Goal: Navigation & Orientation: Find specific page/section

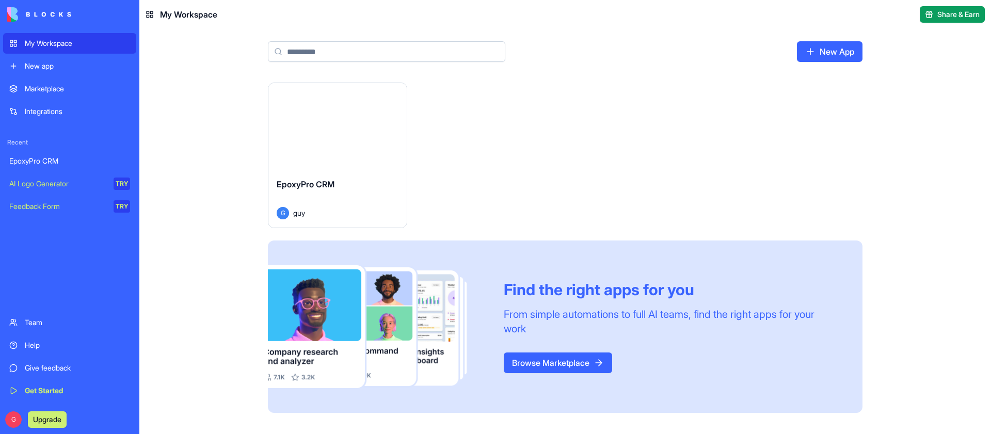
click at [332, 125] on button "Launch" at bounding box center [337, 126] width 77 height 21
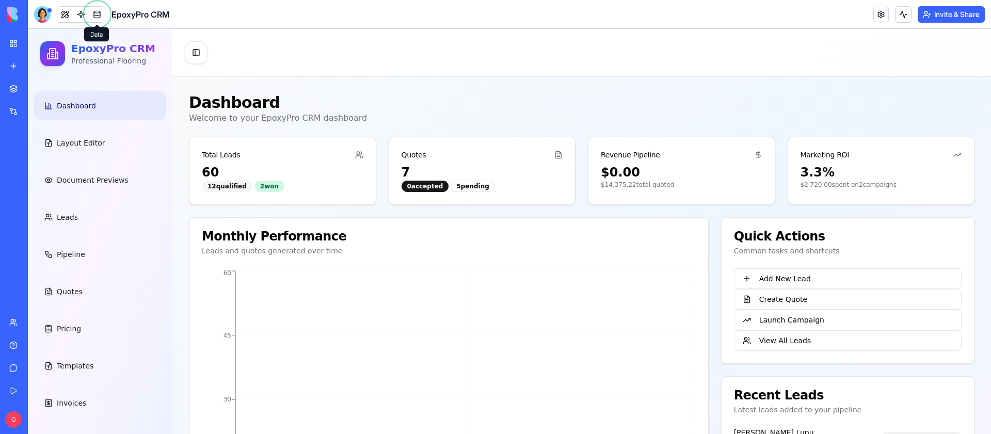
click at [95, 14] on span at bounding box center [97, 14] width 29 height 29
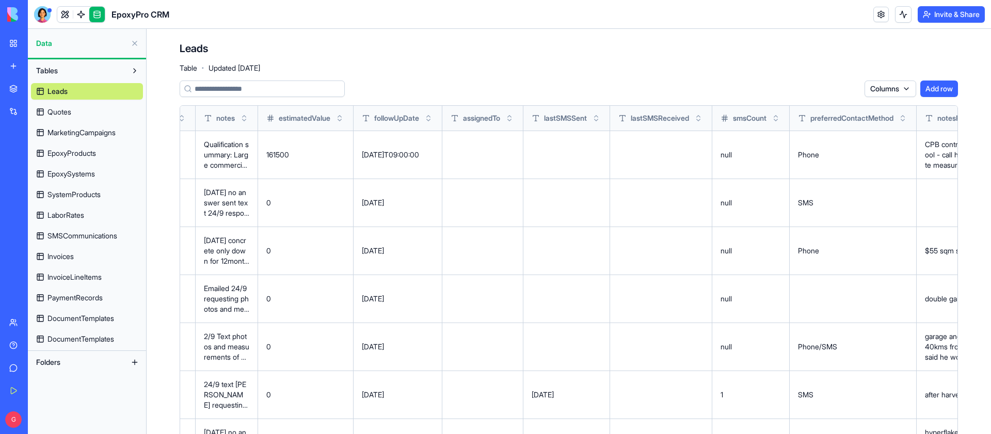
scroll to position [0, 1269]
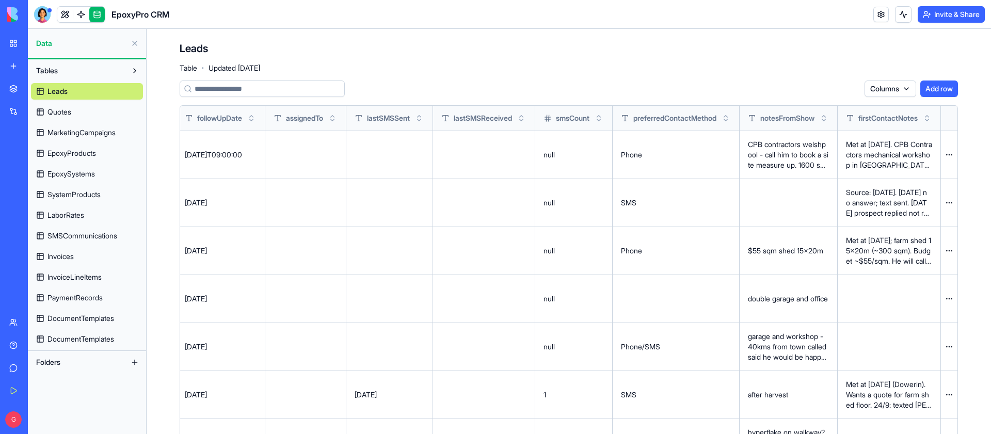
click at [101, 108] on link "Quotes" at bounding box center [87, 112] width 112 height 17
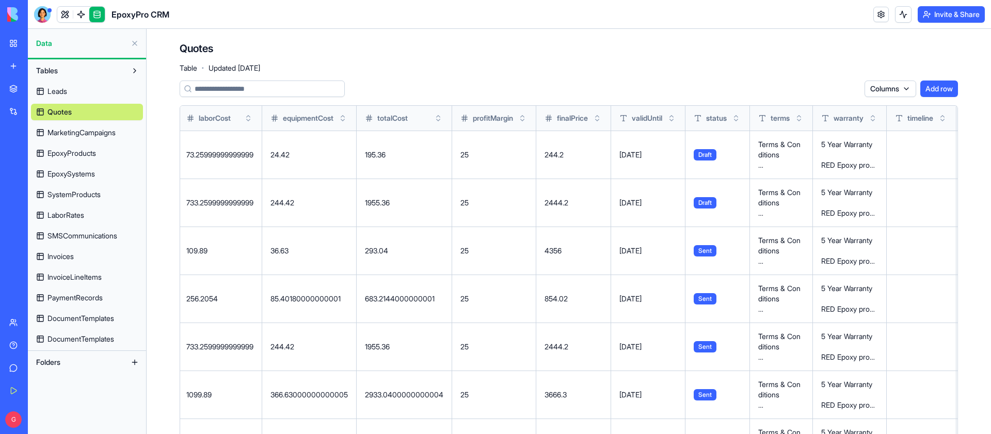
scroll to position [0, 1001]
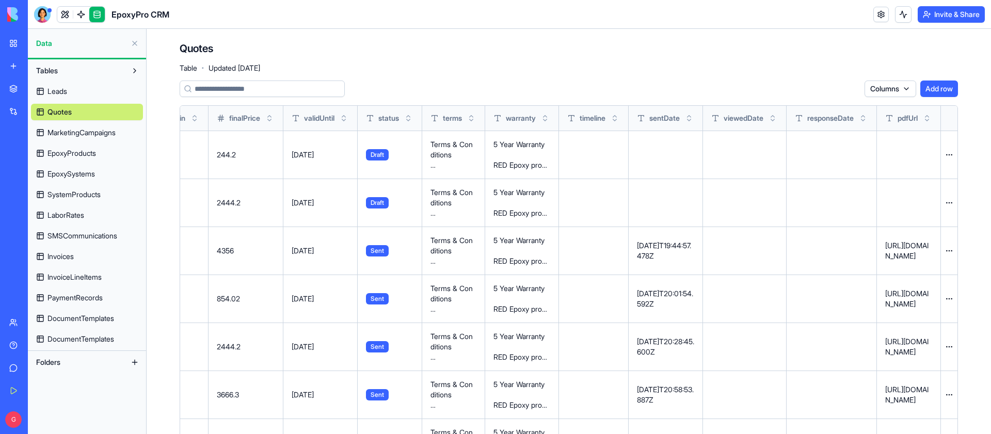
click at [86, 136] on span "MarketingCampaigns" at bounding box center [81, 132] width 68 height 10
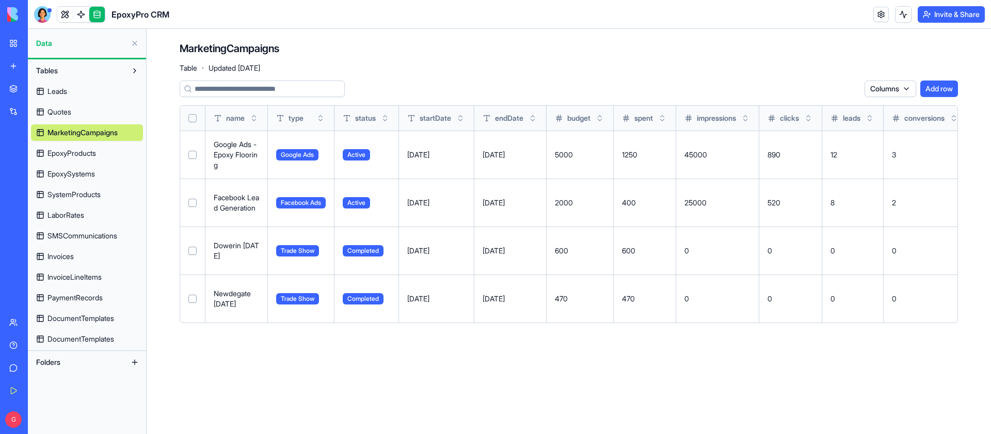
scroll to position [0, 429]
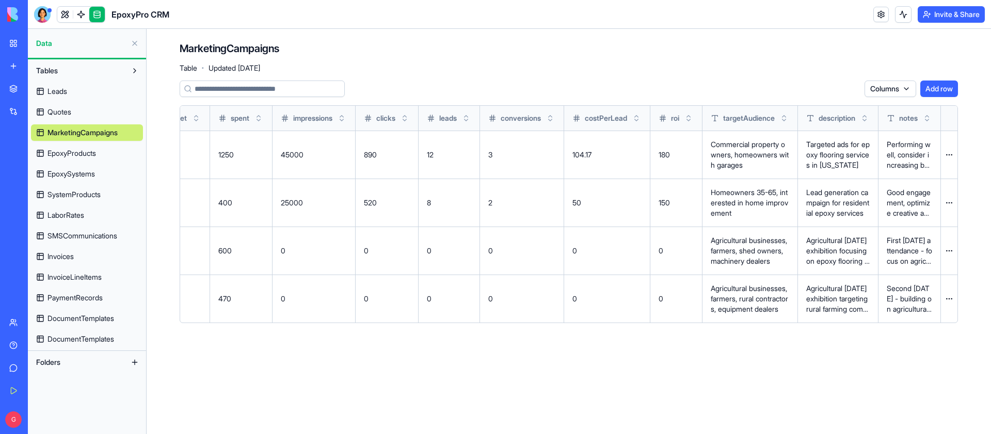
click at [106, 150] on link "EpoxyProducts" at bounding box center [87, 153] width 112 height 17
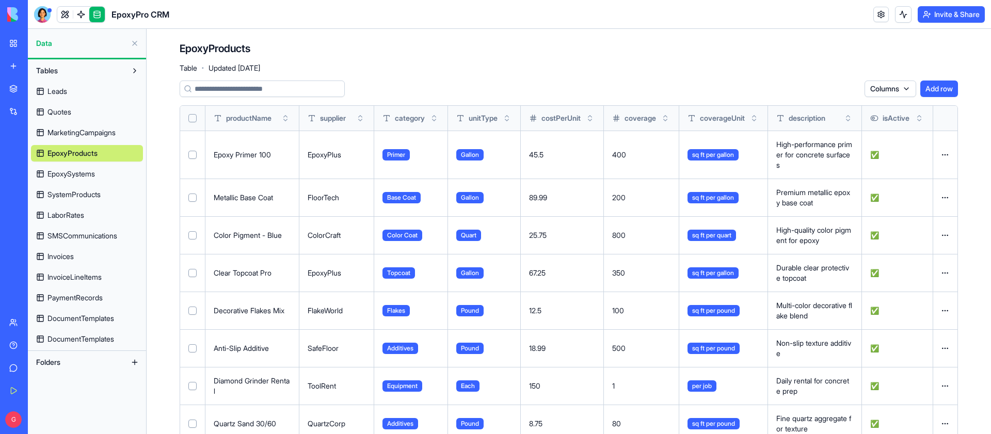
click at [92, 172] on span "EpoxySystems" at bounding box center [70, 174] width 47 height 10
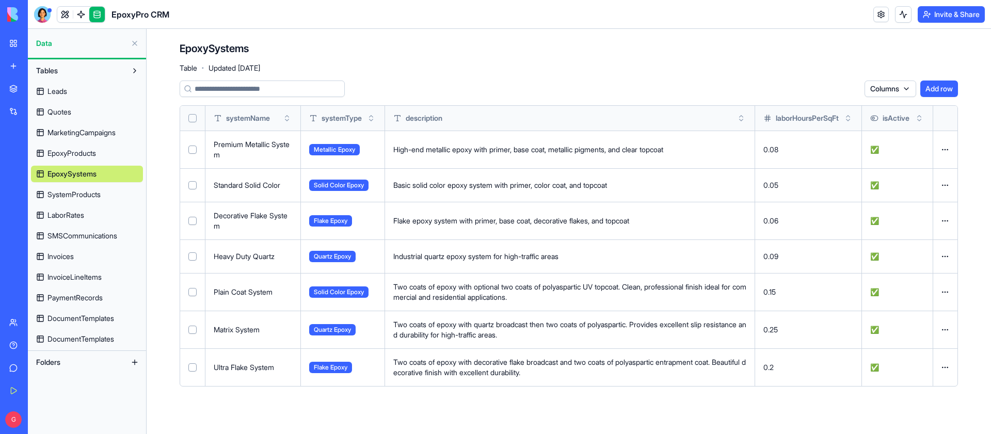
click at [61, 193] on span "SystemProducts" at bounding box center [73, 194] width 53 height 10
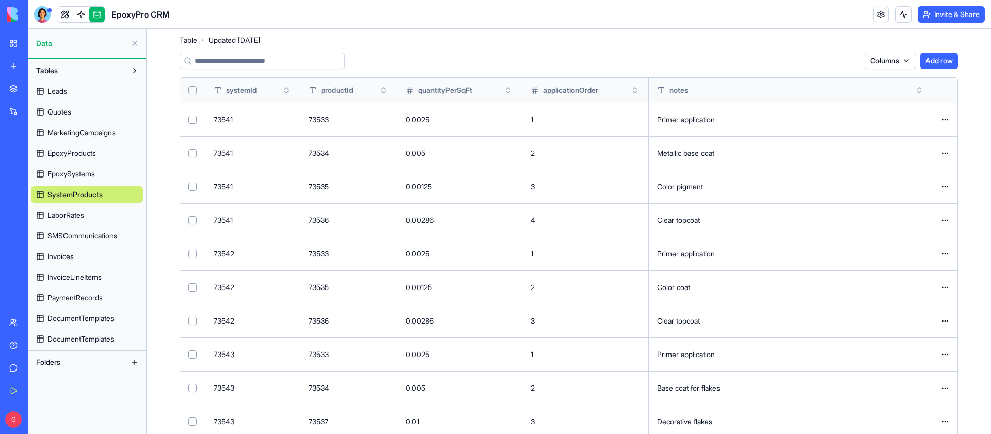
scroll to position [31, 0]
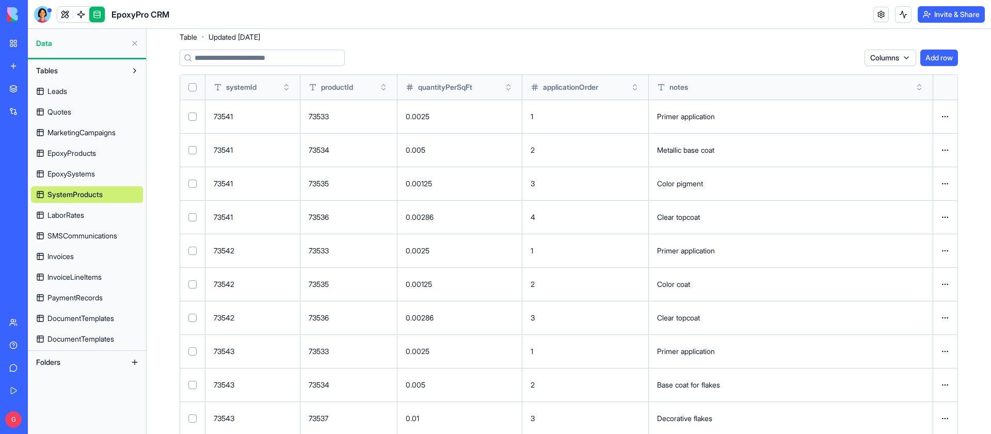
click at [85, 206] on div "Leads Quotes MarketingCampaigns EpoxyProducts EpoxySystems SystemProducts Labor…" at bounding box center [87, 213] width 112 height 268
click at [79, 216] on span "LaborRates" at bounding box center [65, 215] width 37 height 10
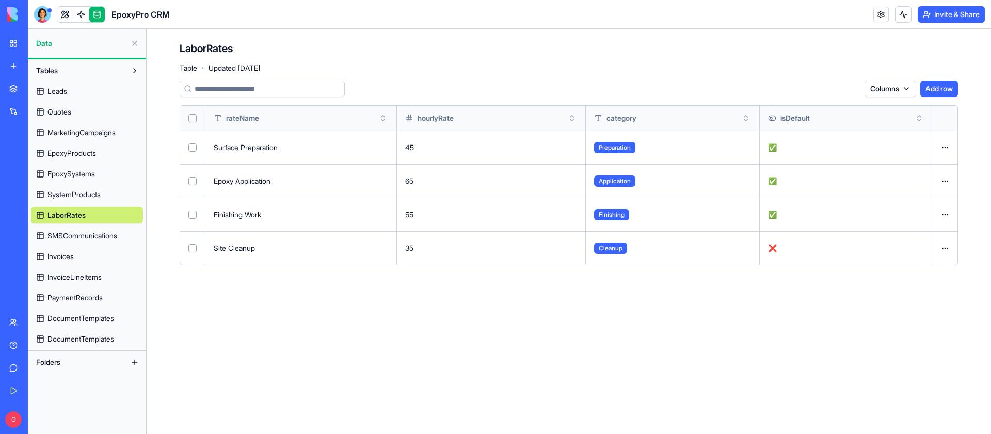
click at [87, 232] on span "SMSCommunications" at bounding box center [82, 236] width 70 height 10
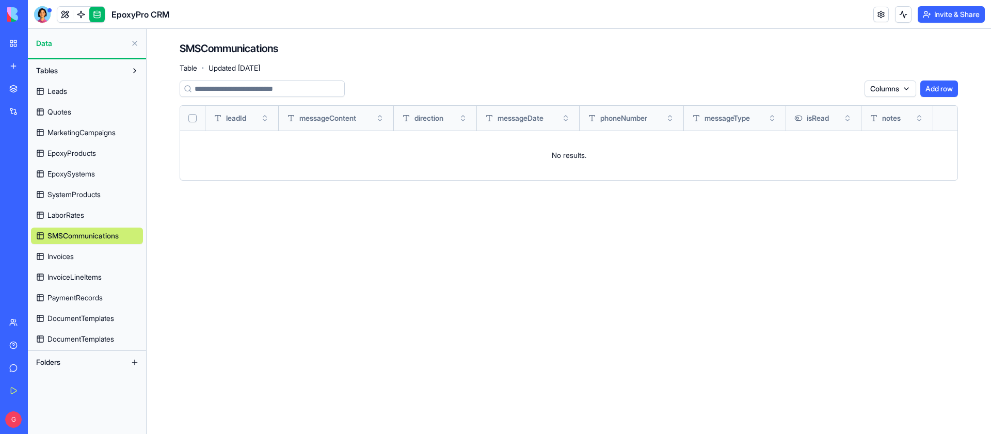
click at [79, 258] on link "Invoices" at bounding box center [87, 256] width 112 height 17
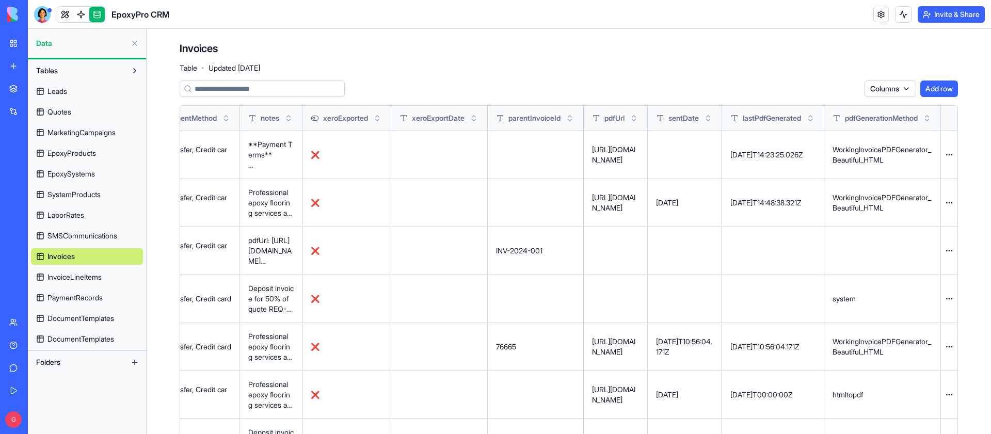
scroll to position [0, 1259]
click at [83, 278] on span "InvoiceLineItems" at bounding box center [74, 277] width 54 height 10
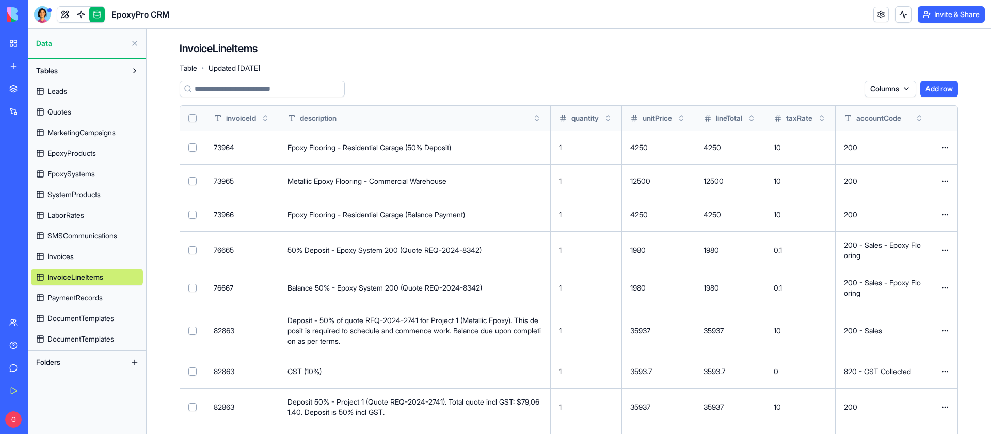
click at [94, 301] on span "PaymentRecords" at bounding box center [74, 298] width 55 height 10
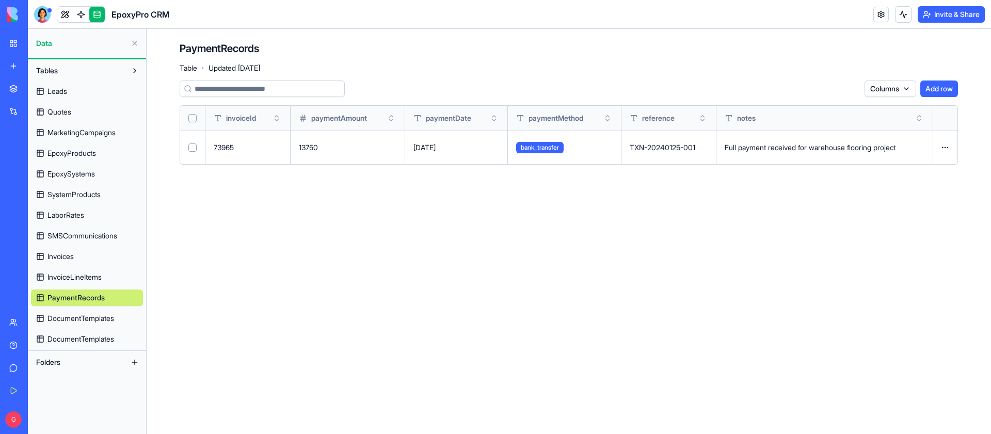
click at [84, 318] on span "DocumentTemplates" at bounding box center [80, 318] width 67 height 10
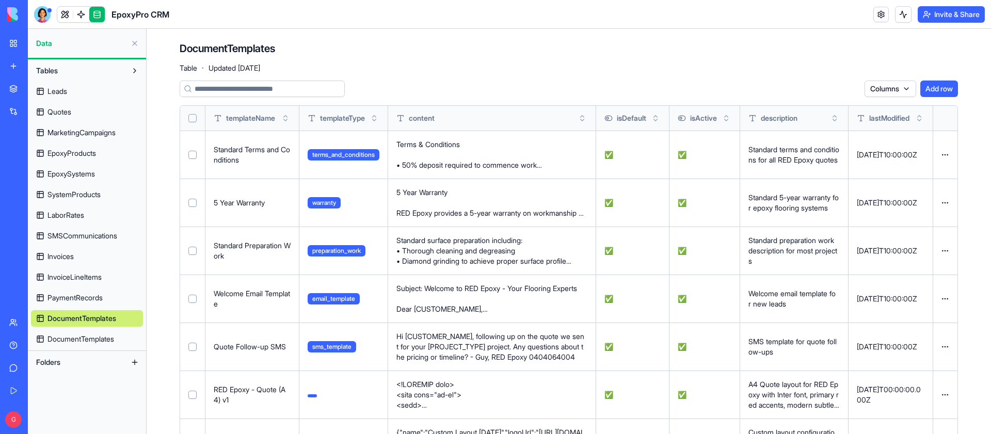
click at [75, 336] on span "DocumentTemplates" at bounding box center [80, 339] width 67 height 10
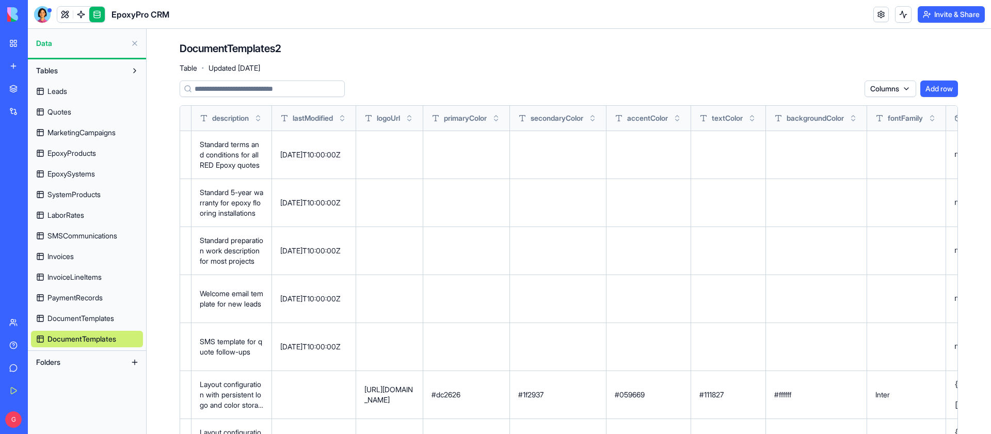
scroll to position [0, 535]
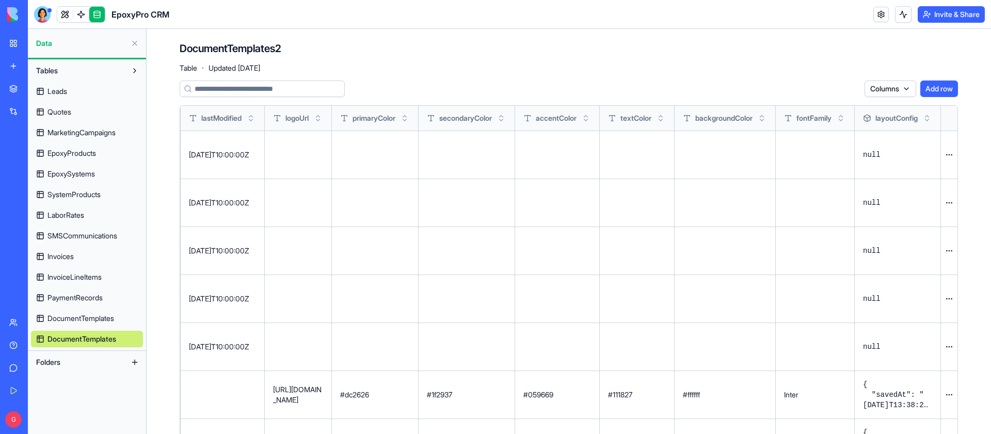
click at [74, 197] on span "SystemProducts" at bounding box center [73, 194] width 53 height 10
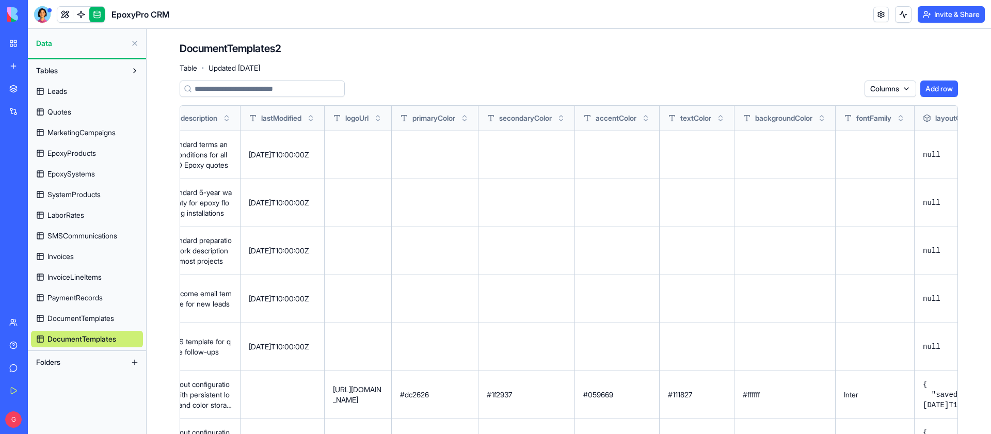
scroll to position [0, 459]
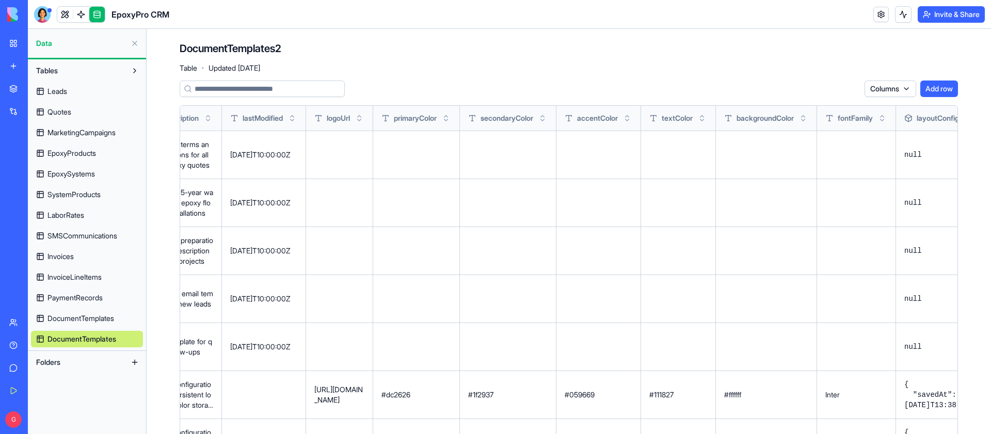
click at [96, 195] on span "SystemProducts" at bounding box center [73, 194] width 53 height 10
